Goal: Task Accomplishment & Management: Complete application form

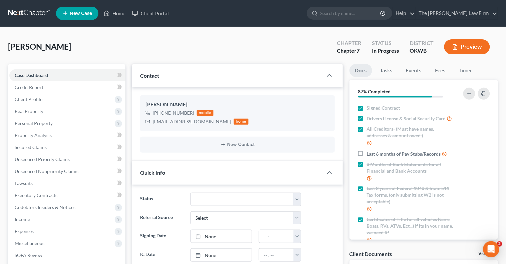
scroll to position [38, 0]
click at [73, 94] on span "Client Profile" at bounding box center [67, 99] width 116 height 12
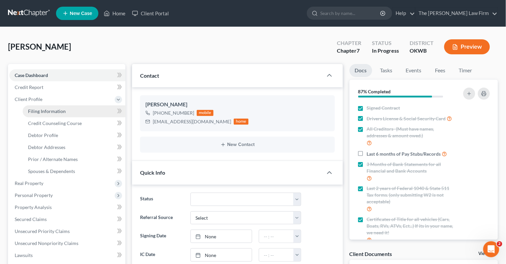
click at [71, 110] on link "Filing Information" at bounding box center [74, 111] width 103 height 12
select select "1"
select select "0"
select select "37"
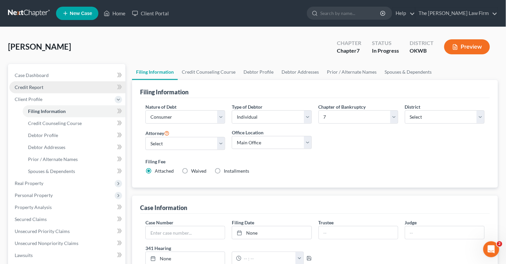
click at [62, 91] on link "Credit Report" at bounding box center [67, 87] width 116 height 12
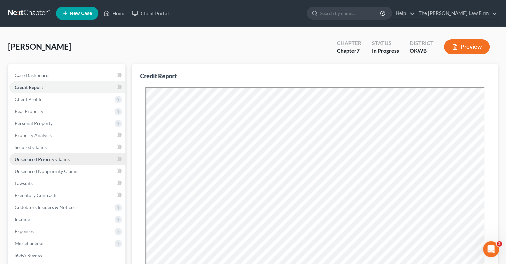
click at [53, 162] on link "Unsecured Priority Claims" at bounding box center [67, 159] width 116 height 12
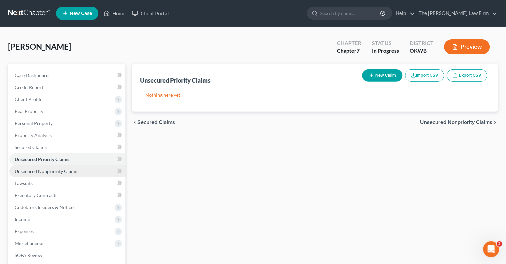
click at [61, 172] on span "Unsecured Nonpriority Claims" at bounding box center [47, 172] width 64 height 6
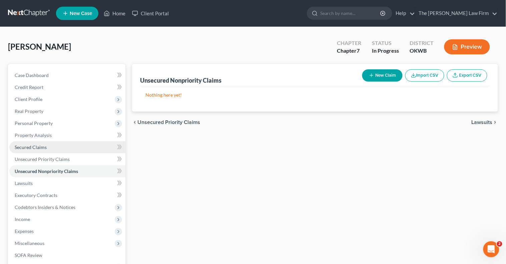
click at [57, 146] on link "Secured Claims" at bounding box center [67, 147] width 116 height 12
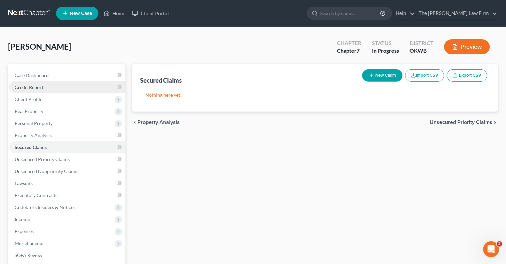
click at [88, 84] on link "Credit Report" at bounding box center [67, 87] width 116 height 12
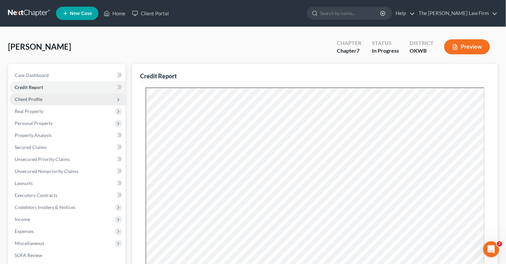
click at [64, 99] on span "Client Profile" at bounding box center [67, 99] width 116 height 12
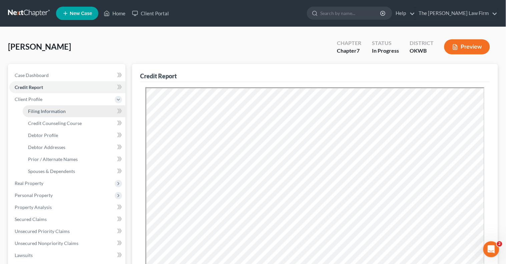
click at [63, 113] on span "Filing Information" at bounding box center [47, 111] width 38 height 6
select select "1"
select select "0"
select select "37"
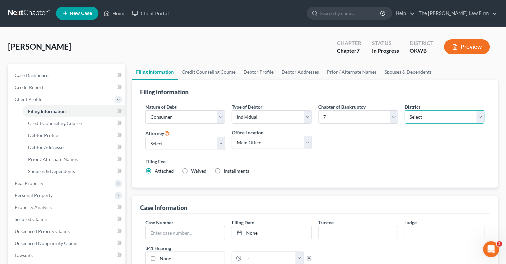
click at [432, 119] on select "Select Alabama - Middle Alabama - Northern Alabama - Southern Alaska Arizona Ar…" at bounding box center [445, 116] width 80 height 13
select select "61"
click at [405, 110] on select "Select Alabama - Middle Alabama - Northern Alabama - Southern Alaska Arizona Ar…" at bounding box center [445, 116] width 80 height 13
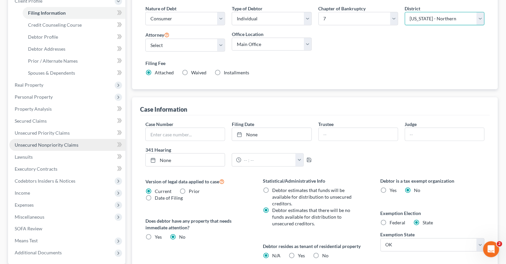
scroll to position [107, 0]
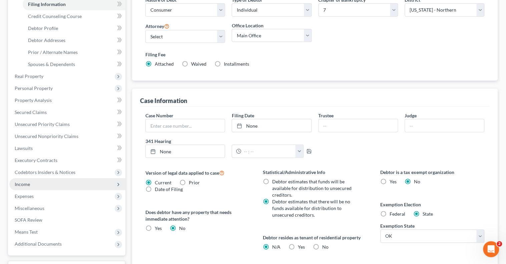
click at [37, 182] on span "Income" at bounding box center [67, 185] width 116 height 12
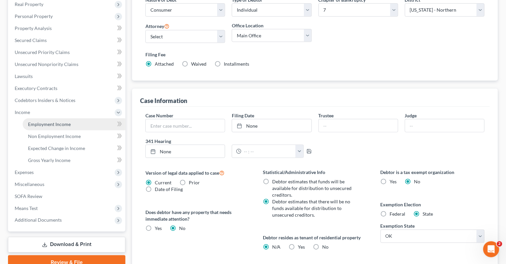
click at [55, 127] on link "Employment Income" at bounding box center [74, 124] width 103 height 12
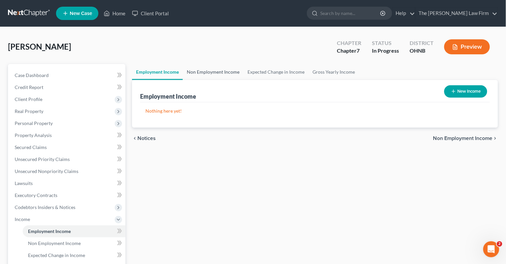
click at [221, 69] on link "Non Employment Income" at bounding box center [213, 72] width 61 height 16
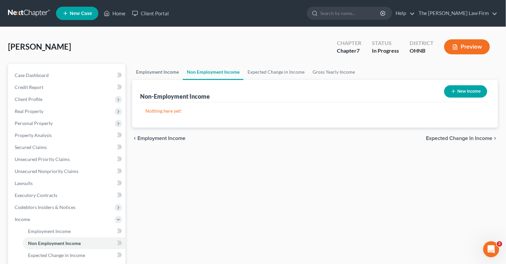
click at [164, 72] on link "Employment Income" at bounding box center [157, 72] width 51 height 16
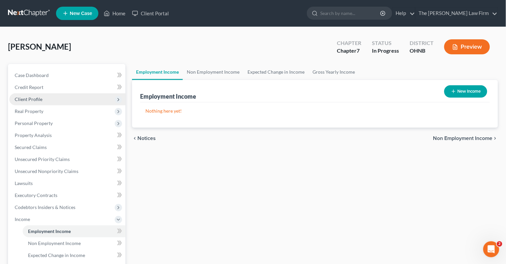
click at [48, 99] on span "Client Profile" at bounding box center [67, 99] width 116 height 12
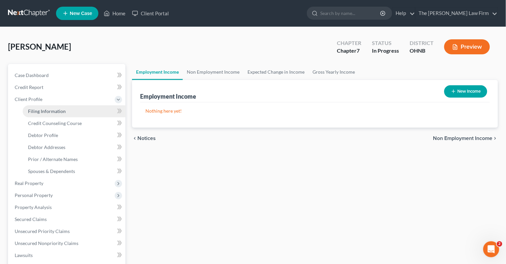
click at [57, 111] on span "Filing Information" at bounding box center [47, 111] width 38 height 6
select select "1"
select select "0"
select select "61"
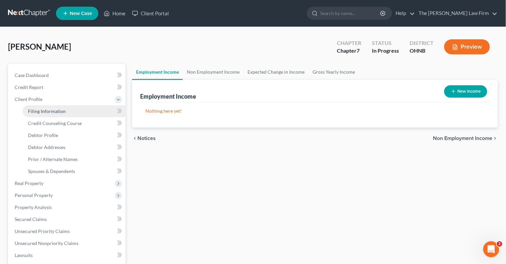
select select "0"
select select "37"
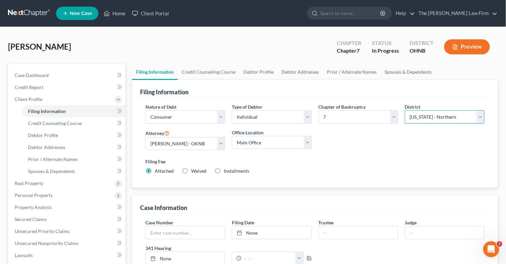
click at [484, 115] on select "Select Alabama - Middle Alabama - Northern Alabama - Southern Alaska Arizona Ar…" at bounding box center [445, 116] width 80 height 13
select select "64"
click at [405, 110] on select "Select Alabama - Middle Alabama - Northern Alabama - Southern Alaska Arizona Ar…" at bounding box center [445, 116] width 80 height 13
